Goal: Transaction & Acquisition: Purchase product/service

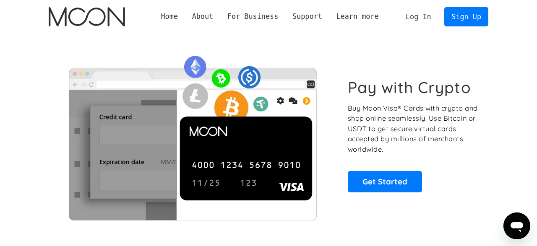
click at [425, 19] on link "Log In" at bounding box center [418, 17] width 39 height 18
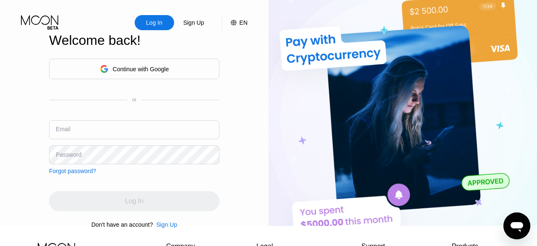
click at [81, 130] on input "text" at bounding box center [134, 130] width 170 height 19
type input "[EMAIL_ADDRESS][DOMAIN_NAME]"
click at [0, 174] on div "Log In Sign Up EN Language English Save Welcome back! Continue with Google or E…" at bounding box center [134, 113] width 269 height 226
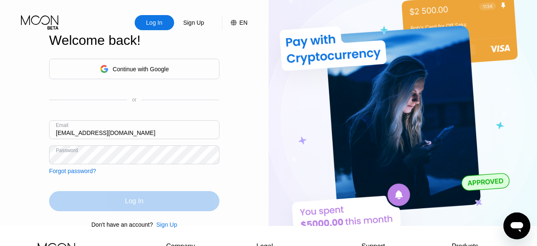
click at [128, 203] on div "Log In" at bounding box center [134, 201] width 18 height 8
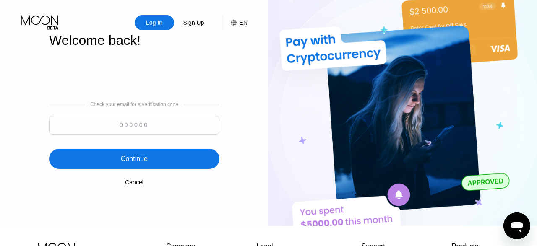
click at [100, 125] on input at bounding box center [134, 125] width 170 height 19
type input "578089"
click at [115, 163] on div "Continue" at bounding box center [134, 159] width 170 height 20
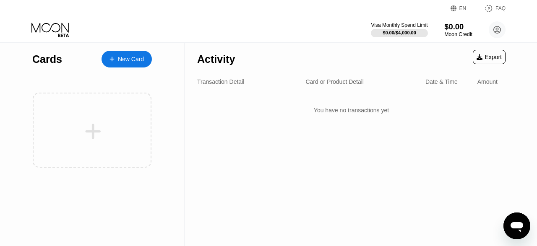
click at [455, 33] on div "Moon Credit" at bounding box center [459, 34] width 28 height 6
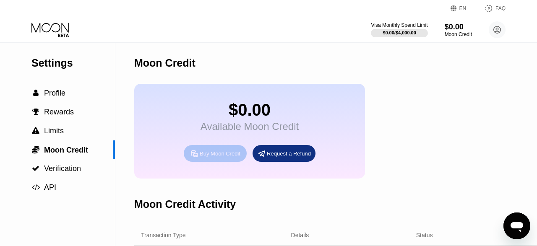
click at [221, 157] on div "Buy Moon Credit" at bounding box center [220, 153] width 41 height 7
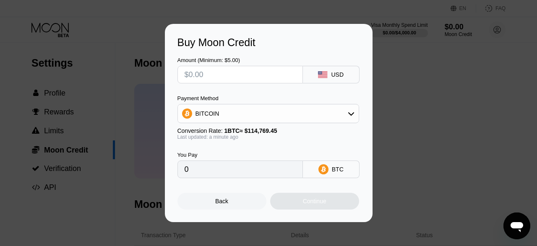
click at [351, 114] on icon at bounding box center [351, 113] width 7 height 7
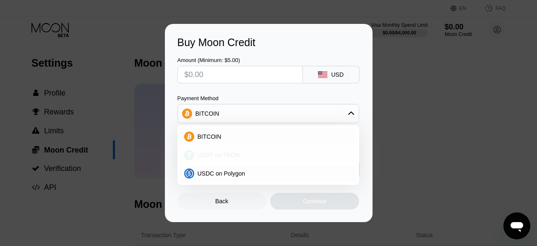
click at [223, 157] on span "USDT on TRON" at bounding box center [219, 155] width 42 height 7
type input "0.00"
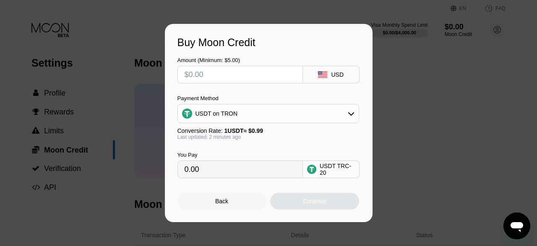
click at [251, 176] on input "0.00" at bounding box center [240, 169] width 111 height 17
click at [224, 80] on input "text" at bounding box center [240, 74] width 111 height 17
type input "$5"
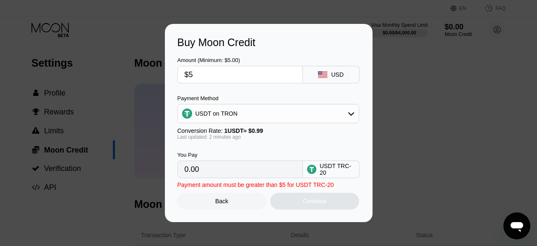
type input "5.05"
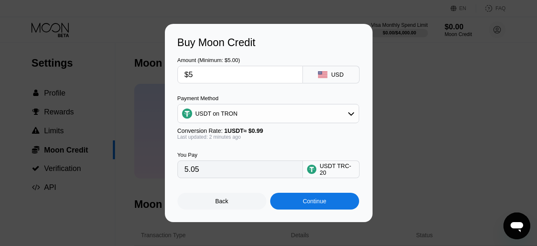
type input "$50"
type input "50.51"
type input "$50"
